Goal: Find contact information: Find contact information

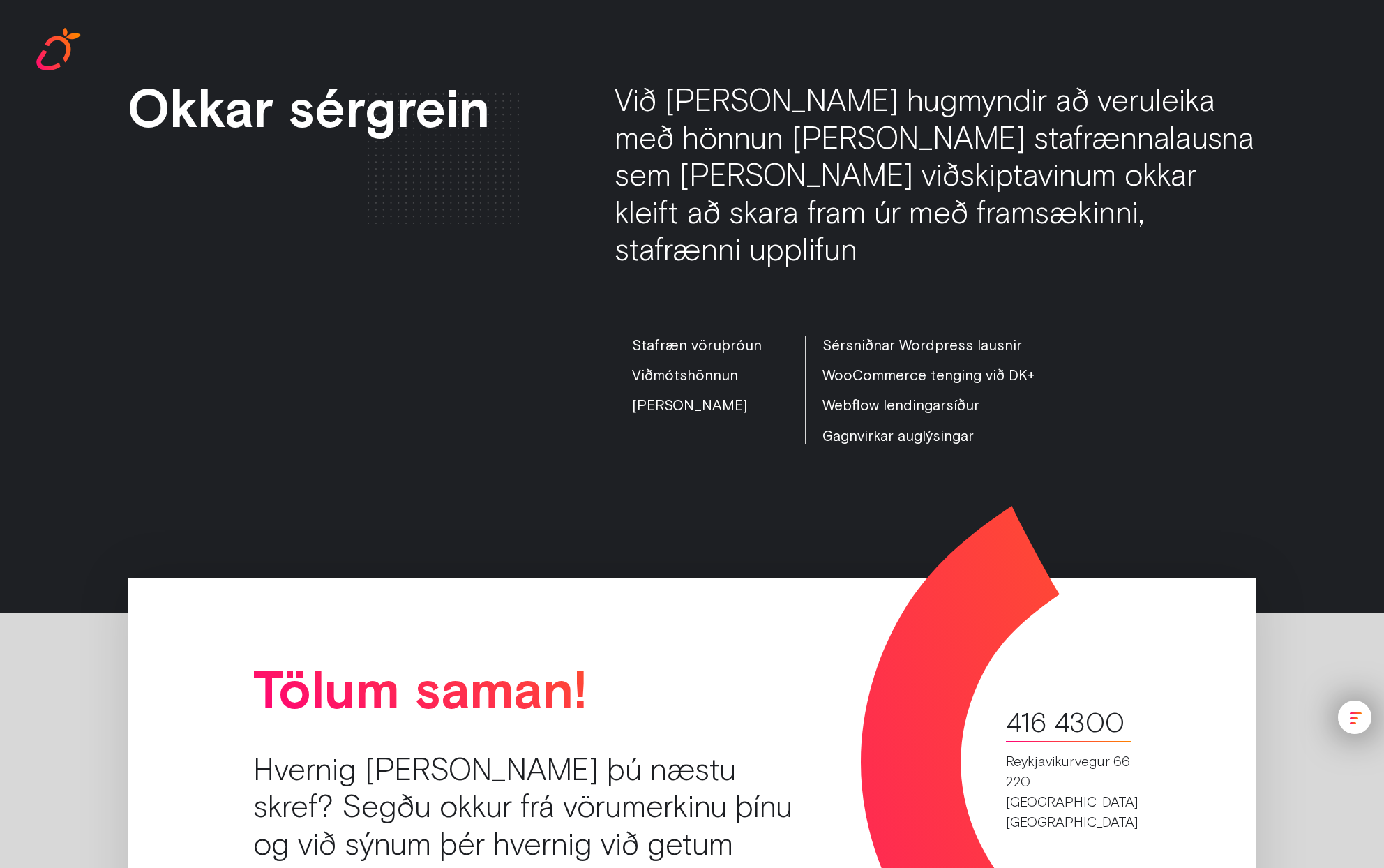
scroll to position [3360, 0]
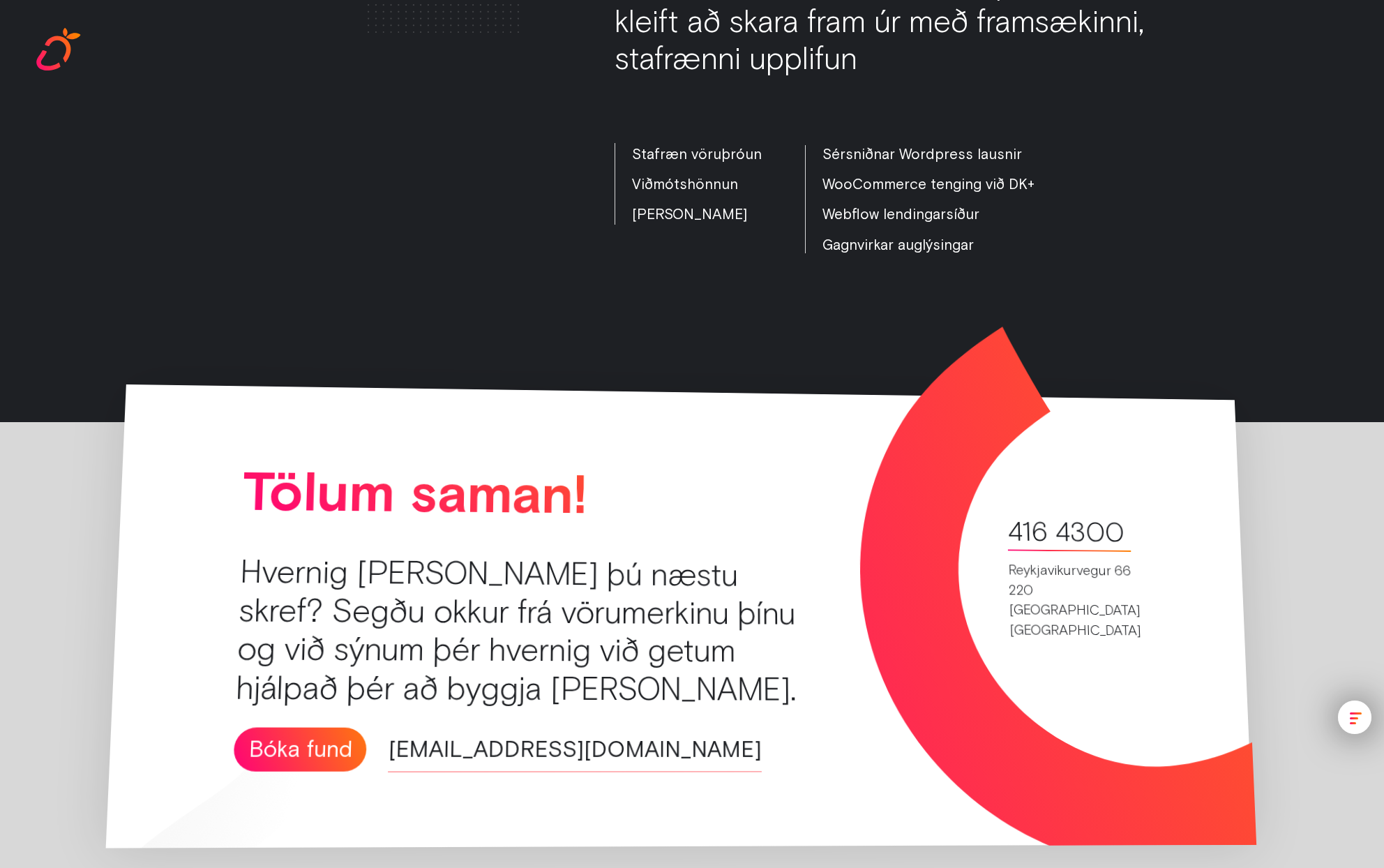
click at [497, 727] on link "[EMAIL_ADDRESS][DOMAIN_NAME]" at bounding box center [575, 750] width 374 height 45
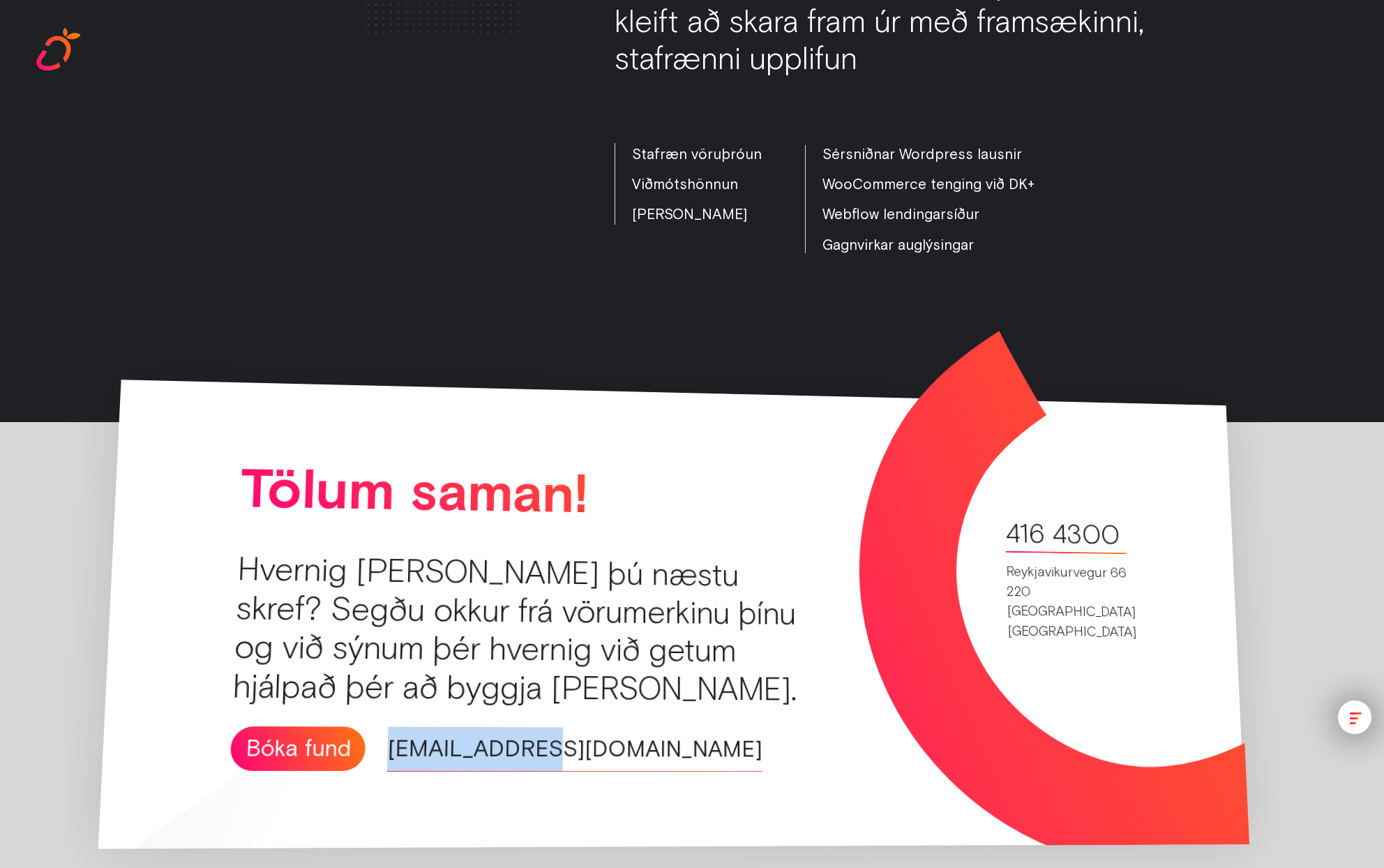
drag, startPoint x: 557, startPoint y: 705, endPoint x: 386, endPoint y: 709, distance: 171.0
click at [386, 726] on div "Bóka fund [EMAIL_ADDRESS][DOMAIN_NAME]" at bounding box center [561, 749] width 664 height 45
copy link "[EMAIL_ADDRESS][DOMAIN_NAME]"
